Goal: Task Accomplishment & Management: Complete application form

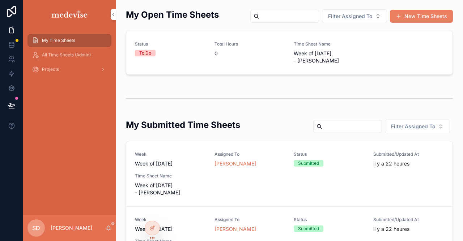
click at [163, 53] on div "To Do" at bounding box center [170, 53] width 71 height 7
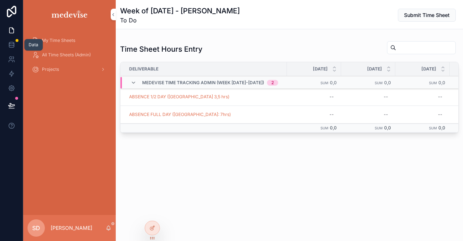
click at [16, 47] on link at bounding box center [11, 45] width 23 height 14
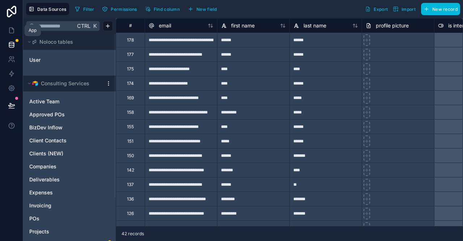
click at [12, 27] on icon at bounding box center [11, 30] width 7 height 7
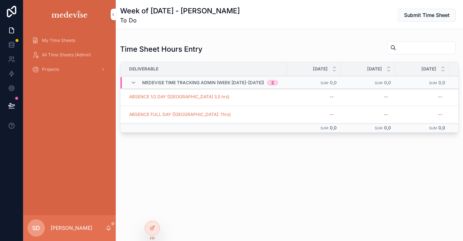
click at [315, 99] on div "--" at bounding box center [314, 97] width 46 height 12
type input "***"
click at [409, 106] on icon "scrollable content" at bounding box center [408, 106] width 4 height 3
click at [440, 16] on span "Submit Time Sheet" at bounding box center [427, 15] width 46 height 7
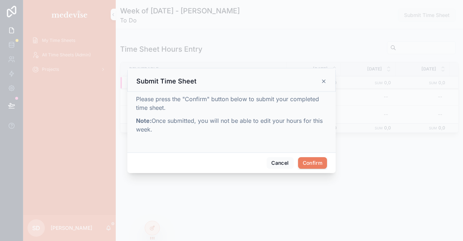
click at [312, 165] on button "Confirm" at bounding box center [312, 163] width 29 height 12
